Goal: Check status: Check status

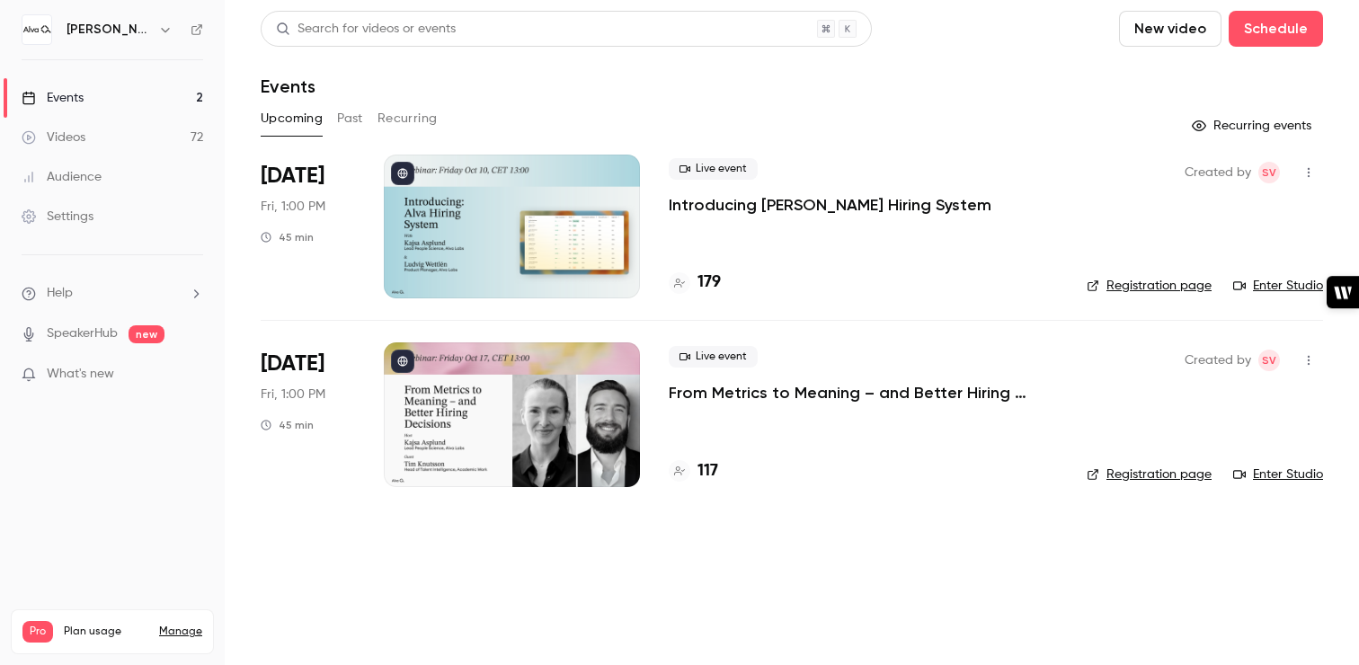
click at [342, 119] on button "Past" at bounding box center [350, 118] width 26 height 29
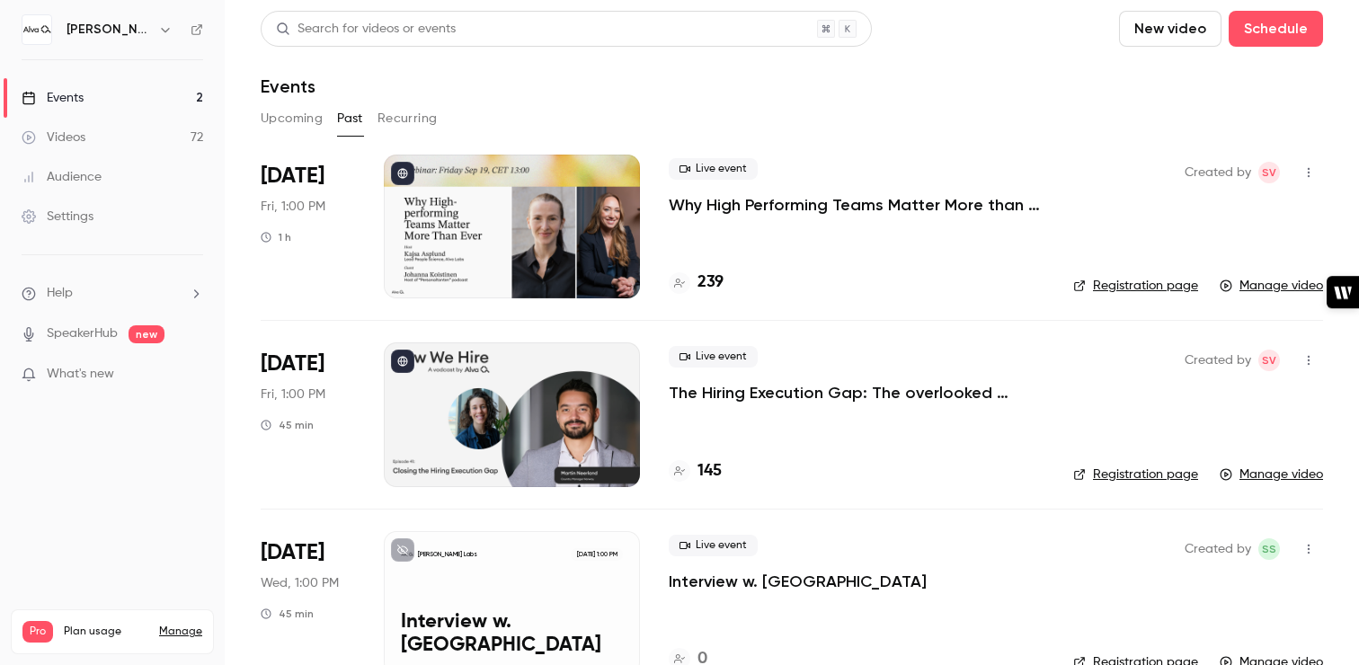
click at [305, 119] on button "Upcoming" at bounding box center [292, 118] width 62 height 29
